Goal: Task Accomplishment & Management: Manage account settings

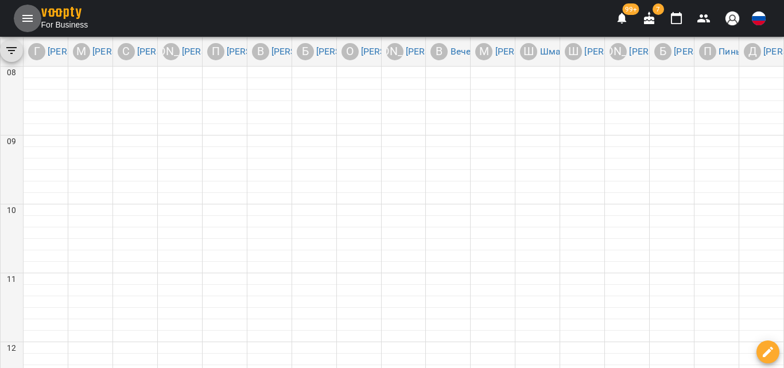
click at [17, 20] on button "Menu" at bounding box center [28, 19] width 28 height 28
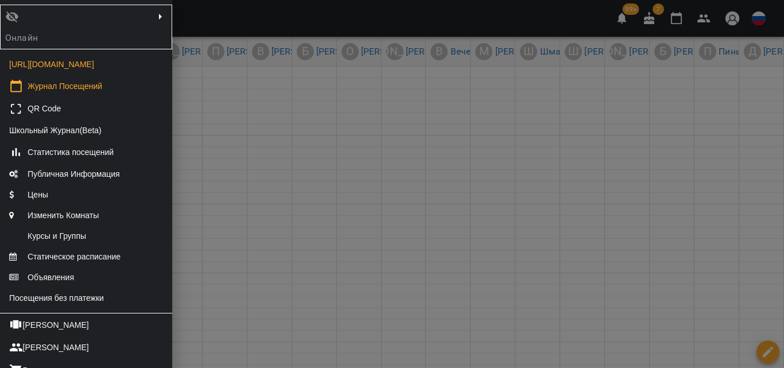
click at [312, 89] on div at bounding box center [392, 184] width 784 height 368
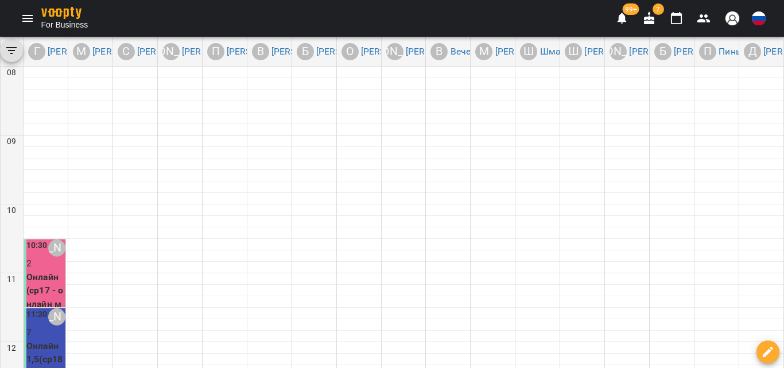
scroll to position [115, 0]
click at [57, 339] on p "Онлайн 1,5(ср18 - онлайн старшие)" at bounding box center [45, 373] width 39 height 68
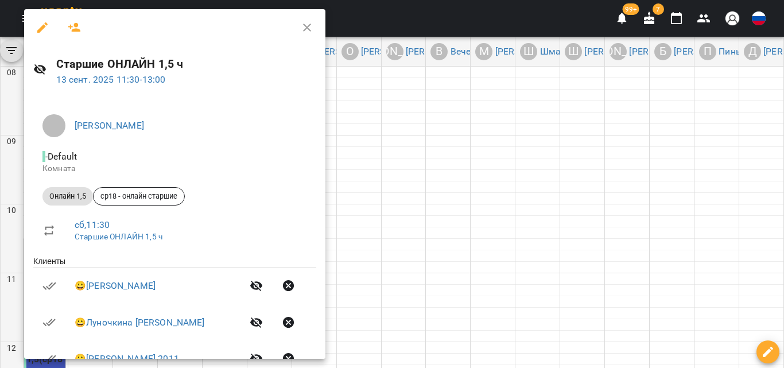
click at [80, 22] on icon "button" at bounding box center [75, 28] width 14 height 14
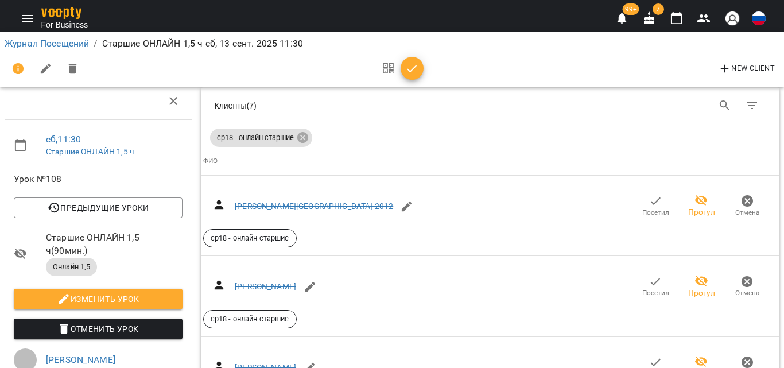
scroll to position [1245, 0]
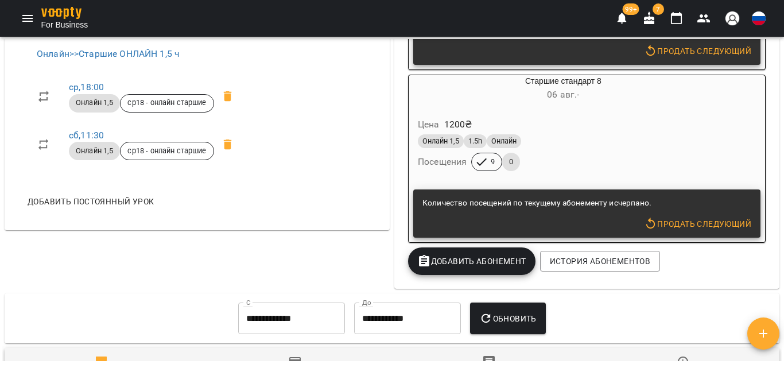
scroll to position [574, 0]
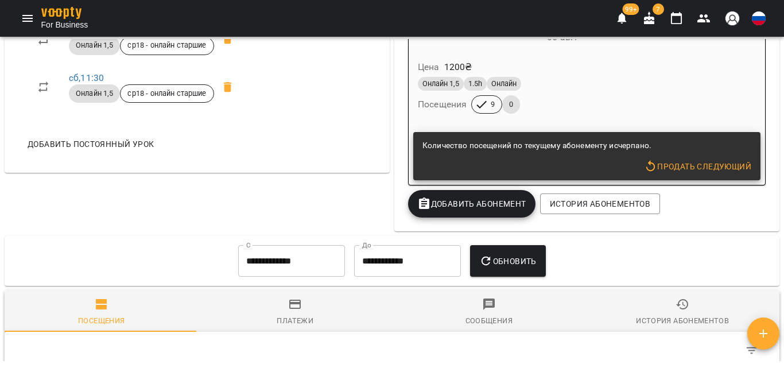
click at [471, 209] on span "Добавить Абонемент" at bounding box center [471, 204] width 109 height 14
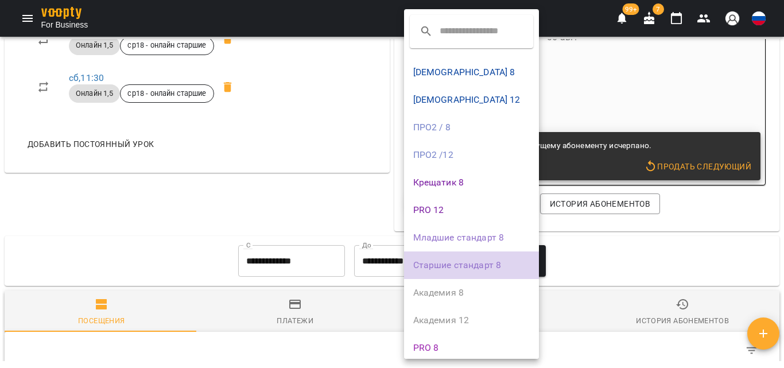
click at [439, 264] on li "Старшие стандарт 8" at bounding box center [471, 265] width 135 height 28
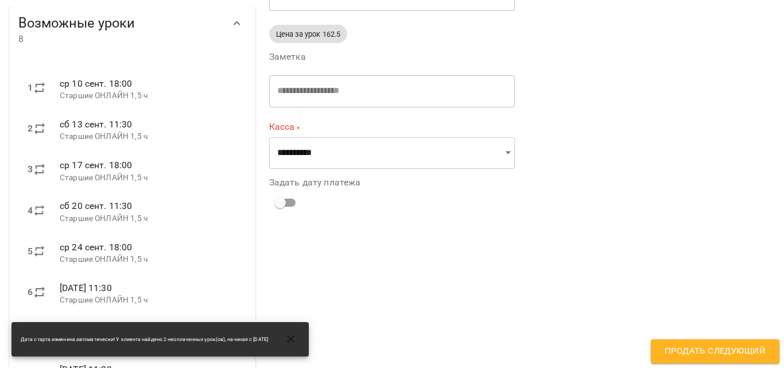
scroll to position [172, 0]
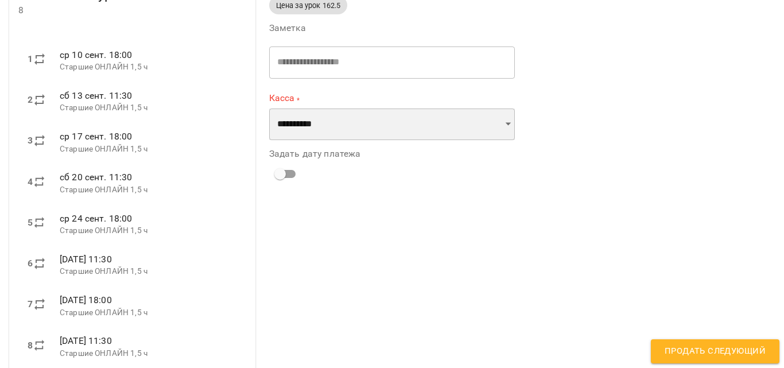
click at [419, 118] on select "**********" at bounding box center [392, 125] width 246 height 32
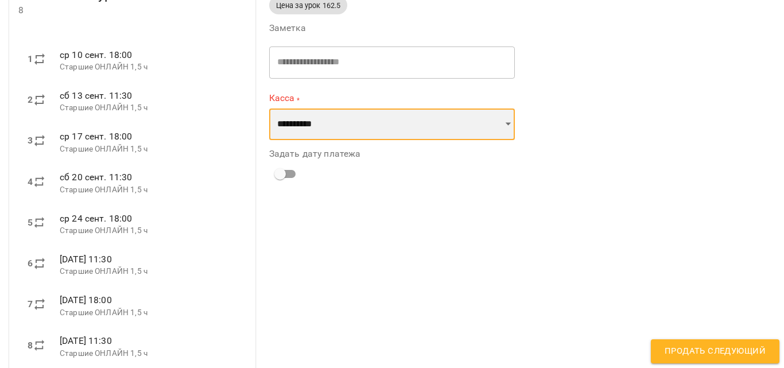
select select "**********"
click at [269, 109] on select "**********" at bounding box center [392, 125] width 246 height 32
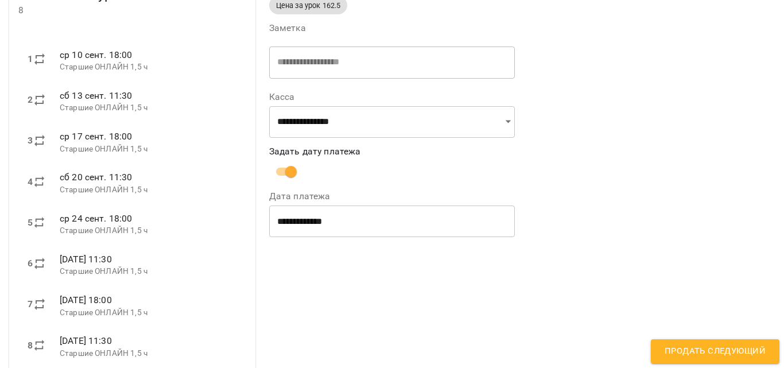
click at [280, 219] on input "**********" at bounding box center [392, 222] width 246 height 32
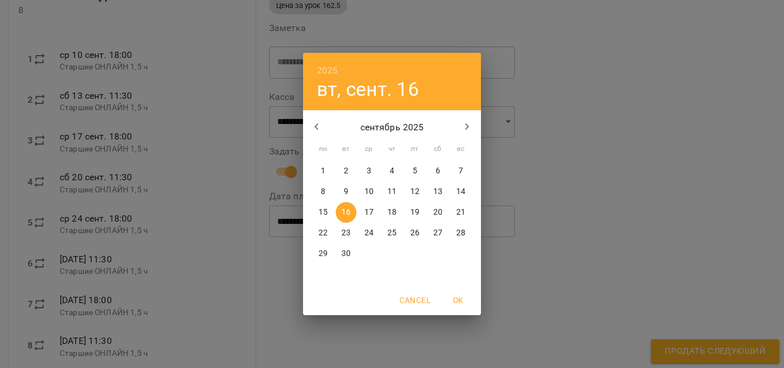
click at [328, 212] on span "15" at bounding box center [323, 212] width 21 height 11
type input "**********"
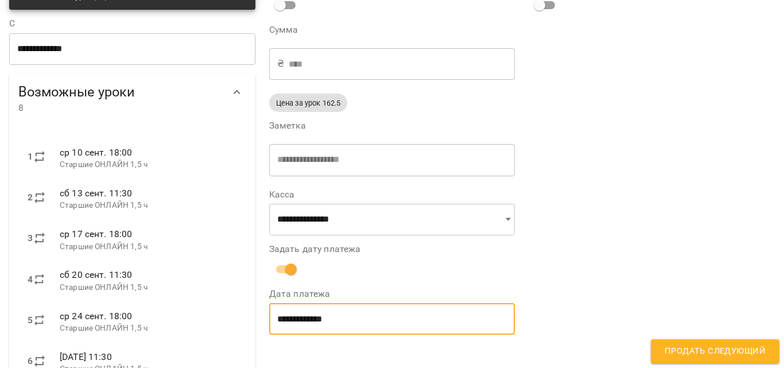
scroll to position [199, 0]
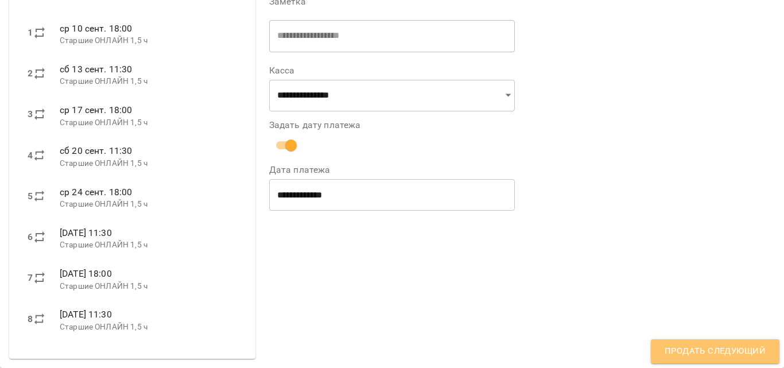
click at [703, 354] on span "Продать следующий" at bounding box center [715, 351] width 101 height 15
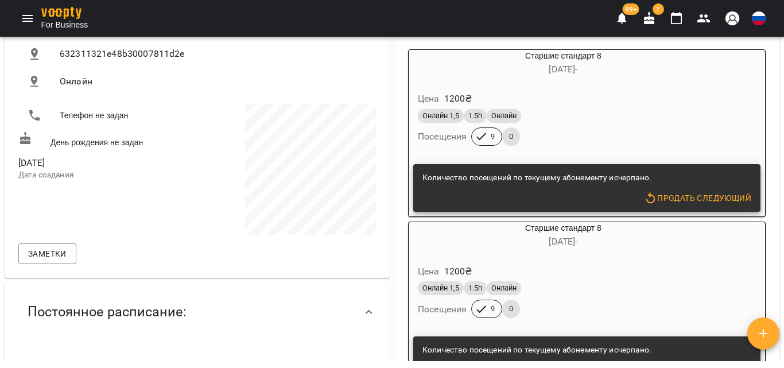
scroll to position [197, 0]
click at [595, 110] on div "Онлайн 1,5 1.5h Онлайн" at bounding box center [563, 116] width 291 height 14
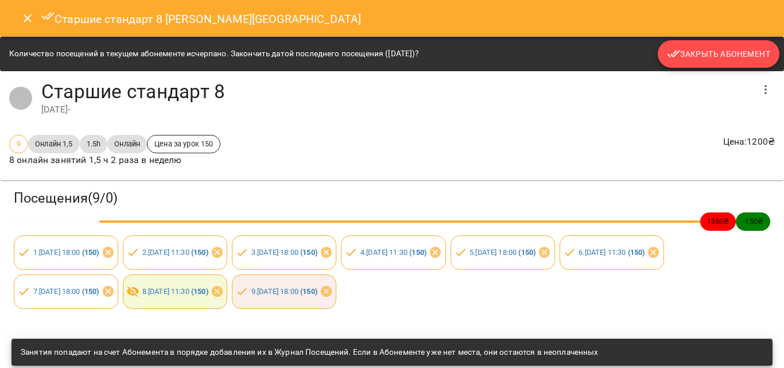
click at [676, 53] on span "Закрыть Абонемент" at bounding box center [718, 54] width 103 height 14
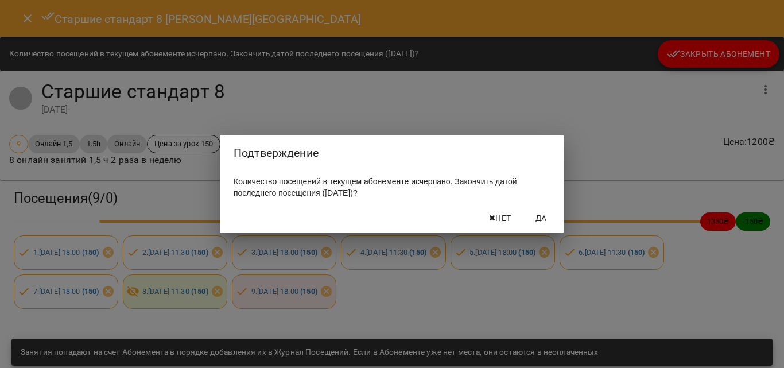
click at [558, 212] on button "Да" at bounding box center [541, 218] width 37 height 21
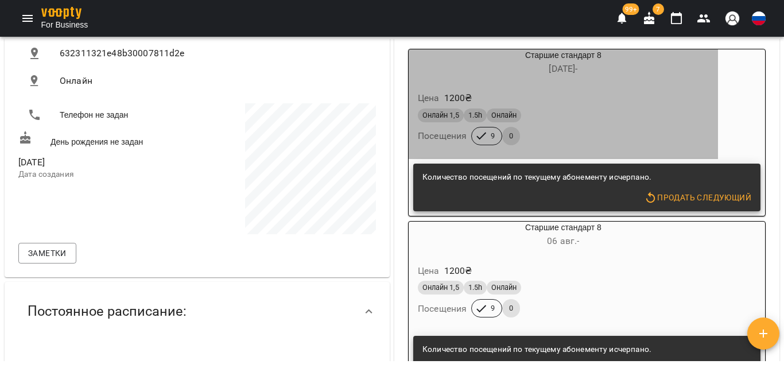
click at [492, 65] on h6 "05 июля -" at bounding box center [563, 69] width 309 height 16
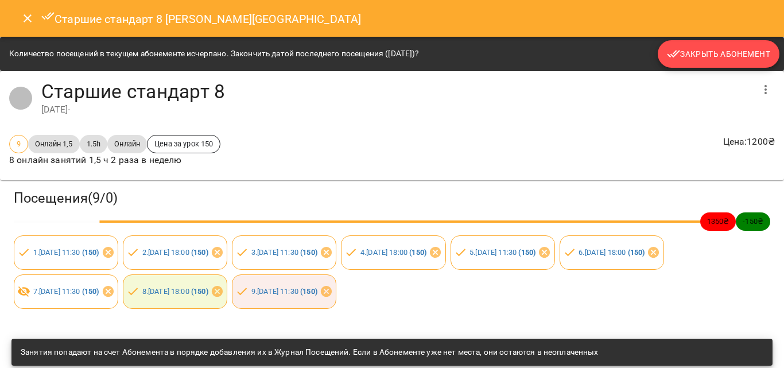
click at [714, 51] on span "Закрыть Абонемент" at bounding box center [718, 54] width 103 height 14
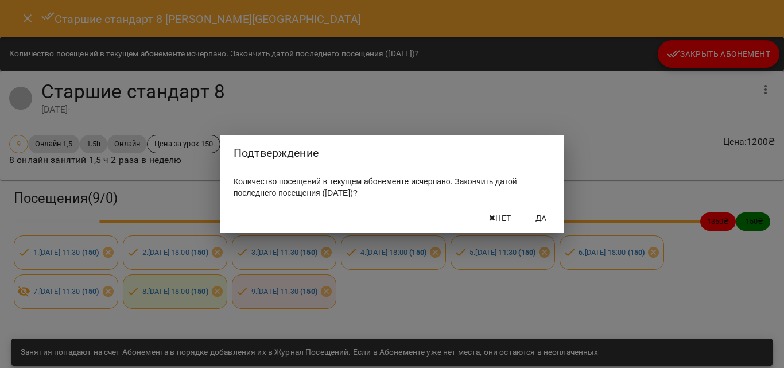
click at [531, 219] on span "Да" at bounding box center [542, 218] width 28 height 14
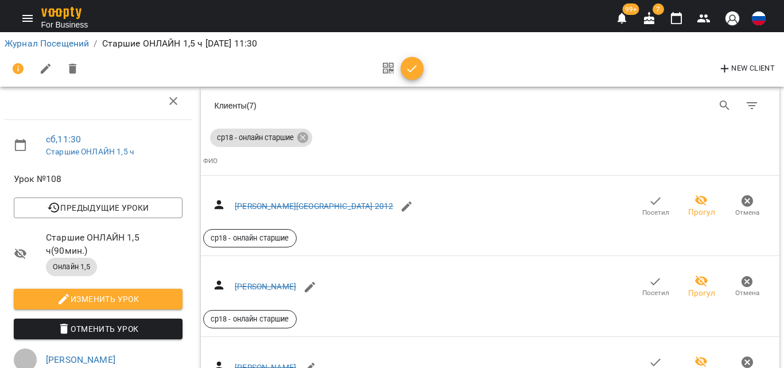
scroll to position [1274, 0]
click at [41, 38] on link "Журнал Посещений" at bounding box center [47, 43] width 84 height 11
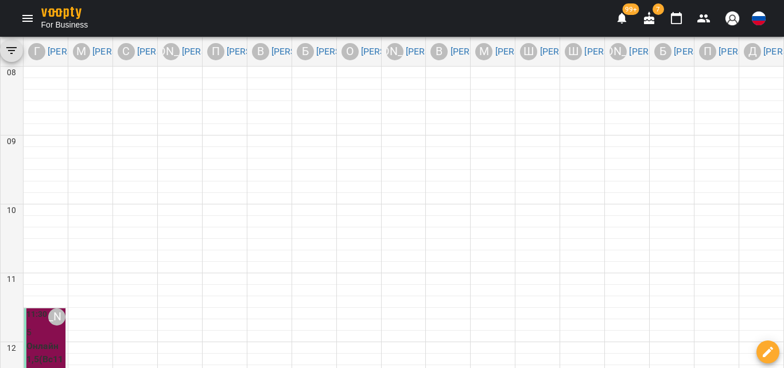
scroll to position [172, 0]
click at [52, 339] on p "Онлайн 1,5(Вс1130 - онлайн)" at bounding box center [45, 366] width 39 height 54
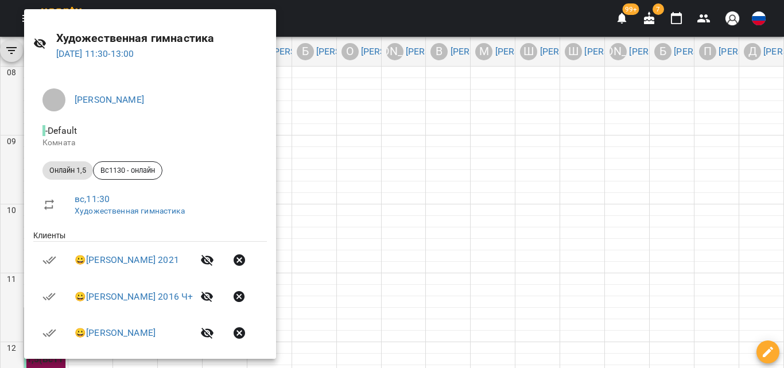
scroll to position [0, 0]
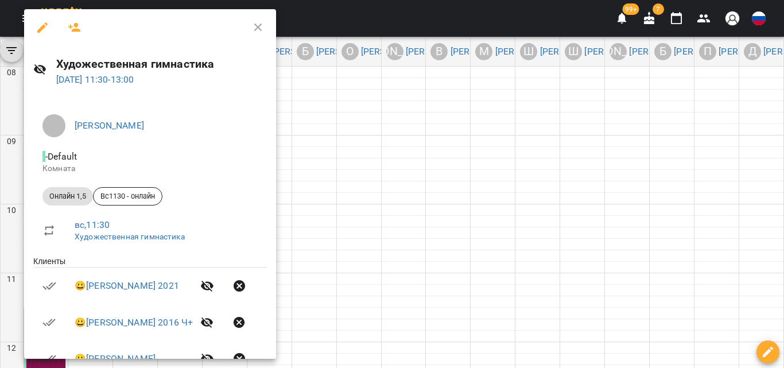
click at [272, 19] on button "button" at bounding box center [259, 28] width 28 height 28
